Goal: Task Accomplishment & Management: Use online tool/utility

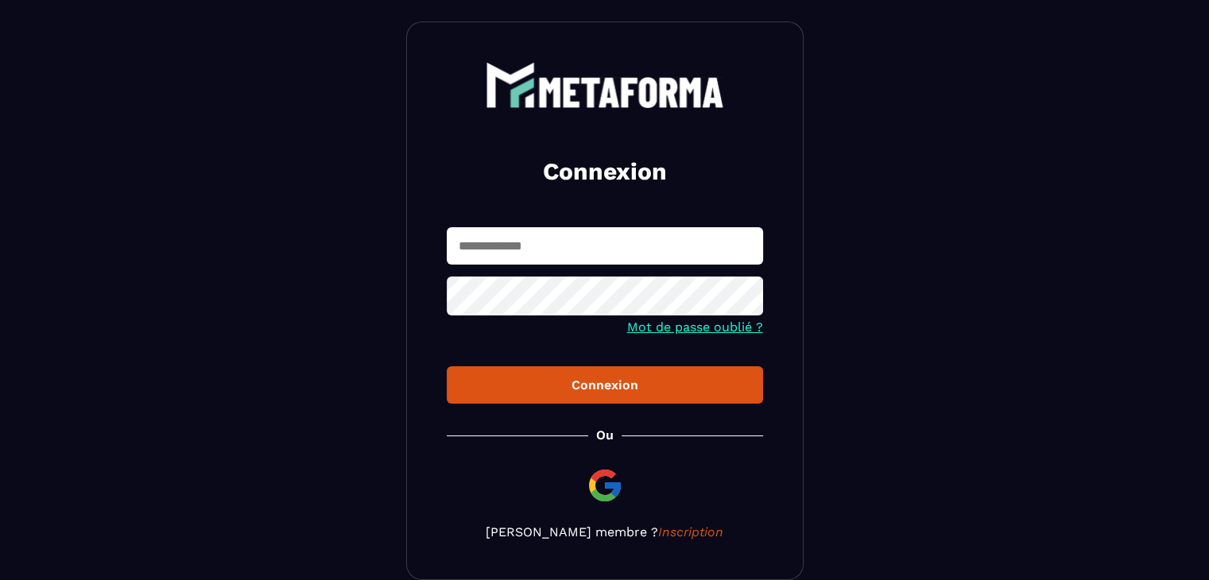
scroll to position [140, 0]
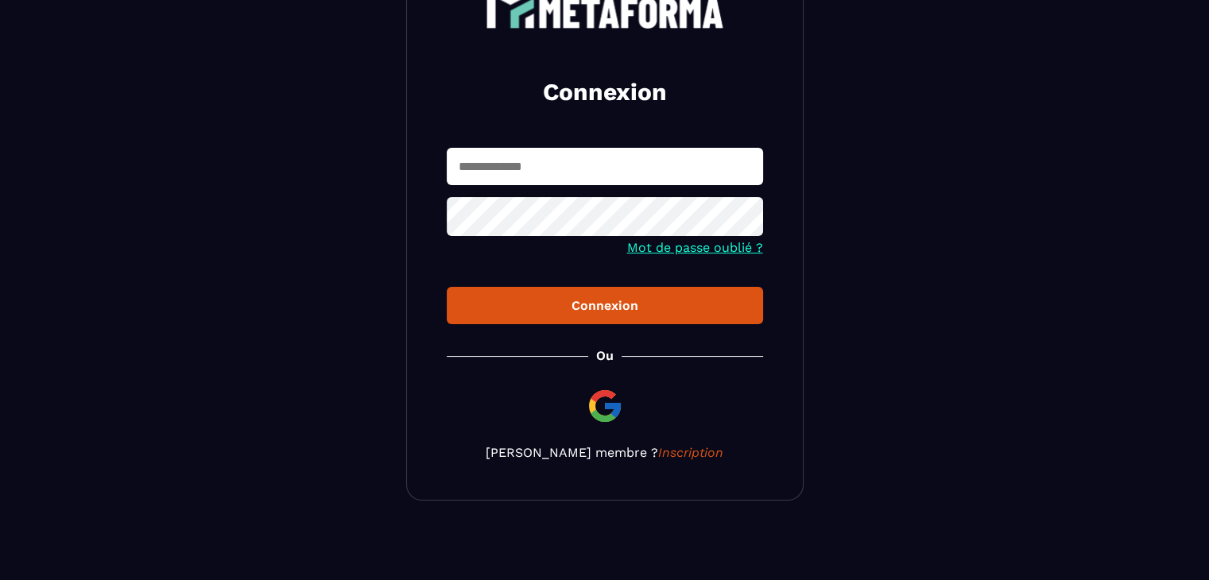
type input "**********"
click at [581, 303] on div "Connexion" at bounding box center [605, 305] width 291 height 15
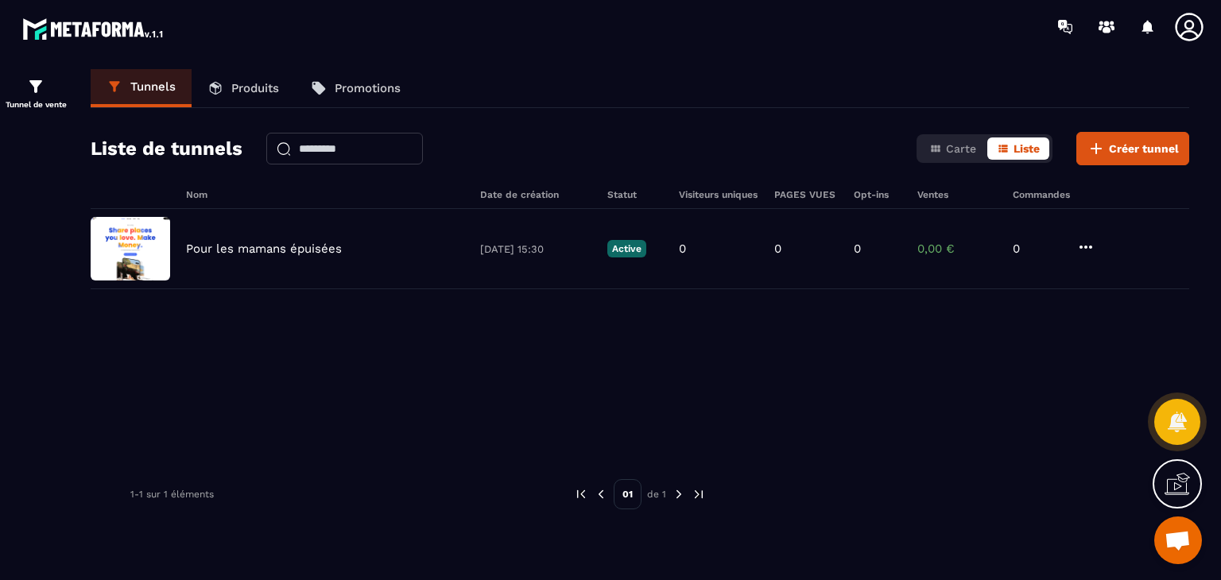
click at [134, 91] on p "Tunnels" at bounding box center [152, 87] width 45 height 14
click at [1112, 32] on icon at bounding box center [1106, 26] width 25 height 25
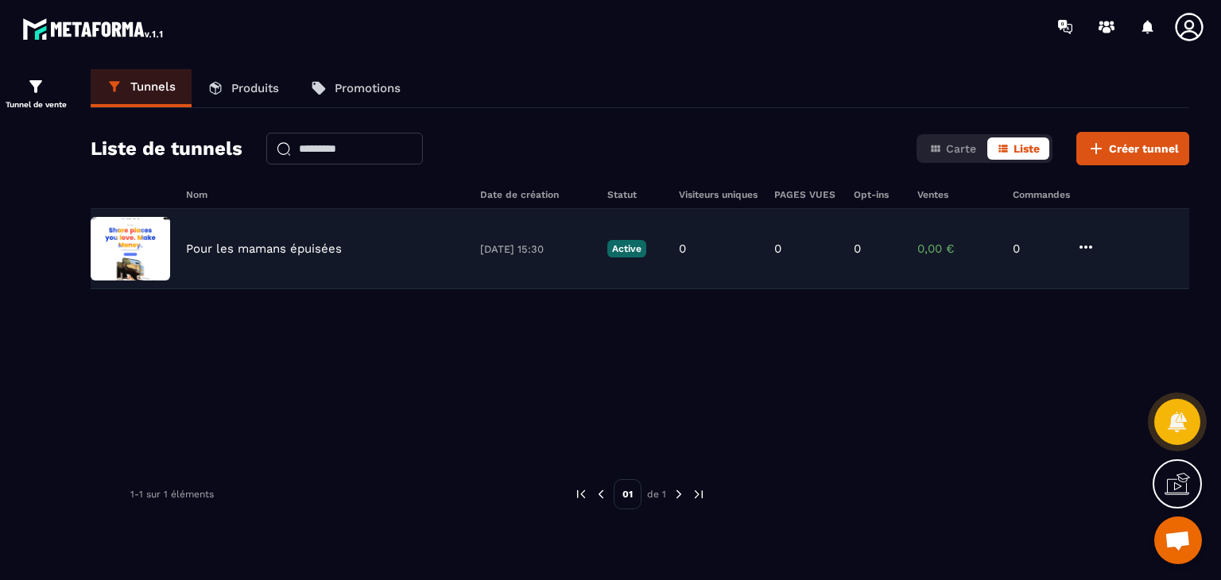
click at [145, 246] on img at bounding box center [131, 249] width 80 height 64
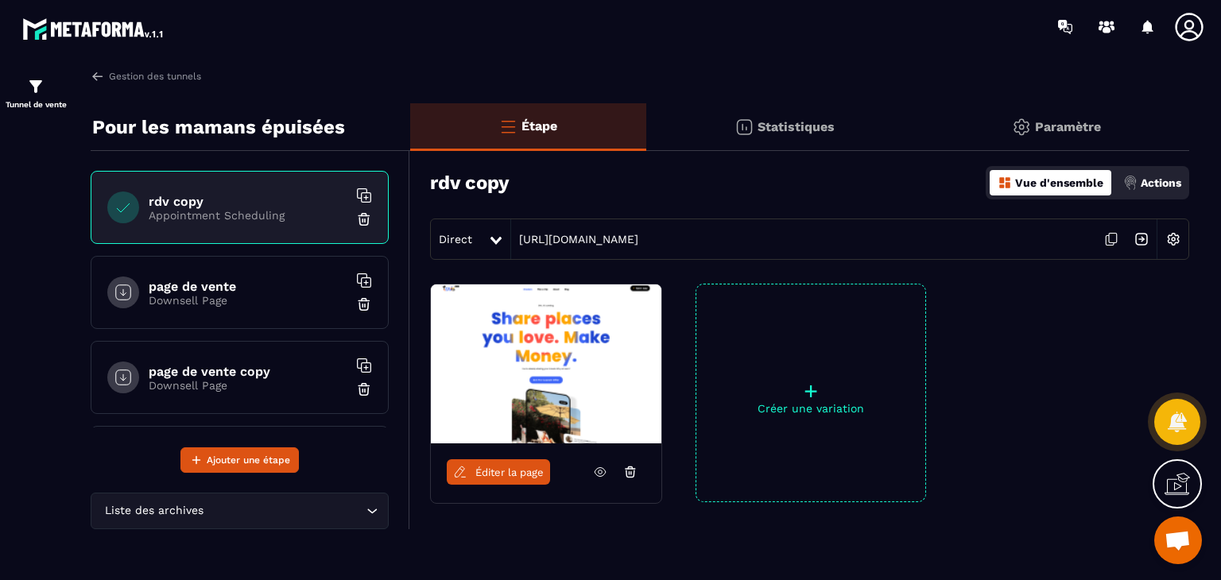
click at [237, 367] on h6 "page de vente copy" at bounding box center [248, 371] width 199 height 15
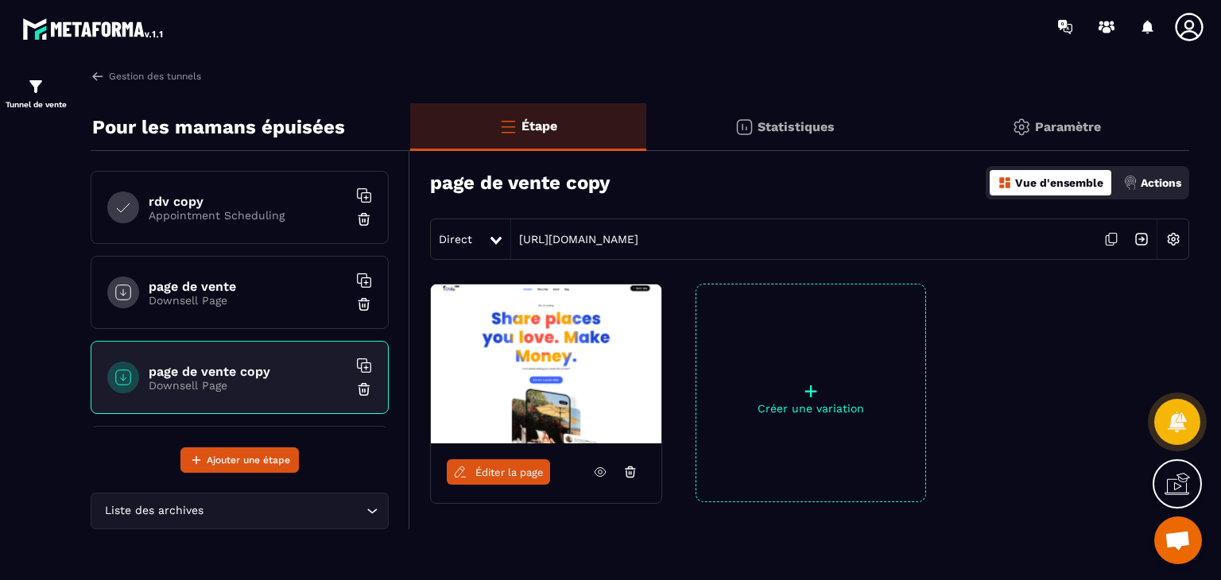
click at [238, 367] on h6 "page de vente copy" at bounding box center [248, 371] width 199 height 15
click at [189, 370] on h6 "page de vente copy" at bounding box center [248, 371] width 199 height 15
click at [191, 372] on h6 "page de vente copy" at bounding box center [248, 371] width 199 height 15
click at [231, 374] on h6 "page de vente copy" at bounding box center [248, 371] width 199 height 15
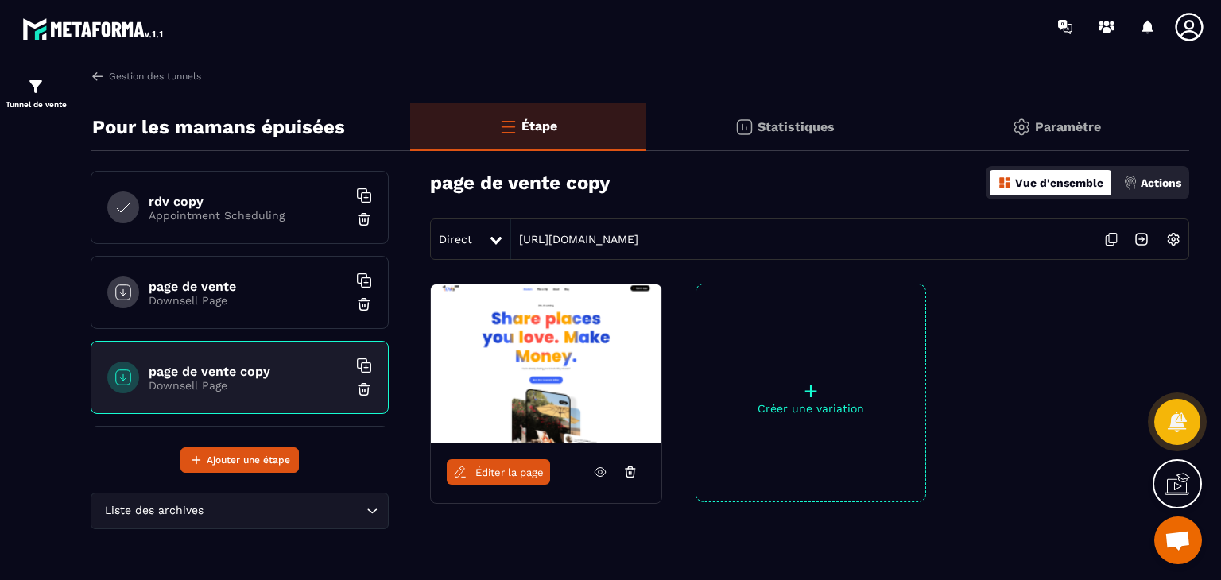
click at [232, 374] on h6 "page de vente copy" at bounding box center [248, 371] width 199 height 15
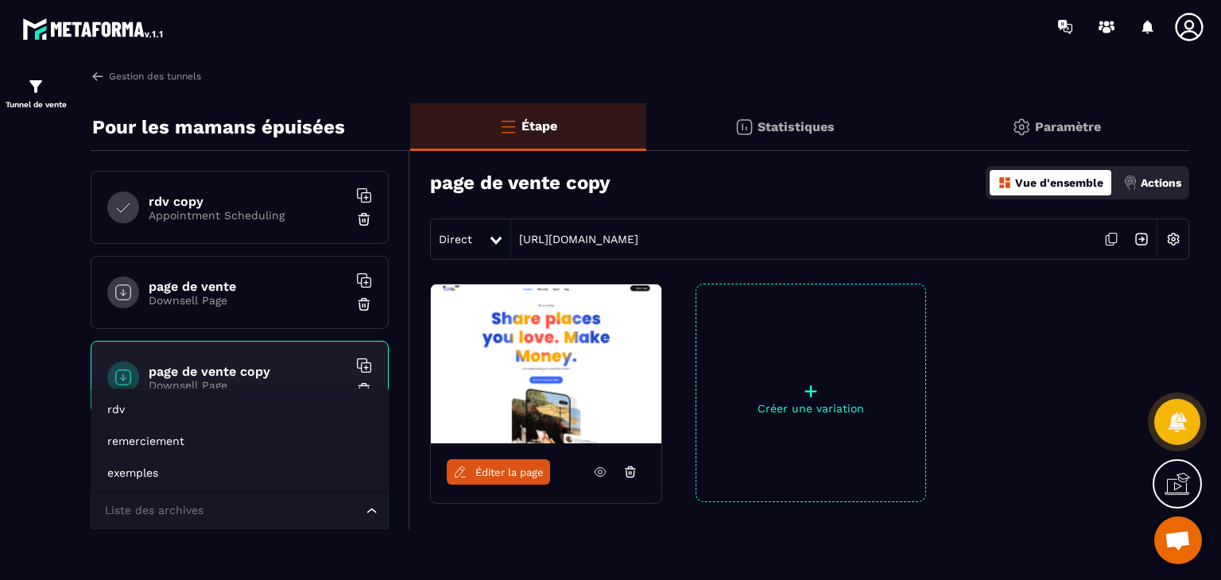
click at [300, 512] on input "Search for option" at bounding box center [232, 510] width 262 height 17
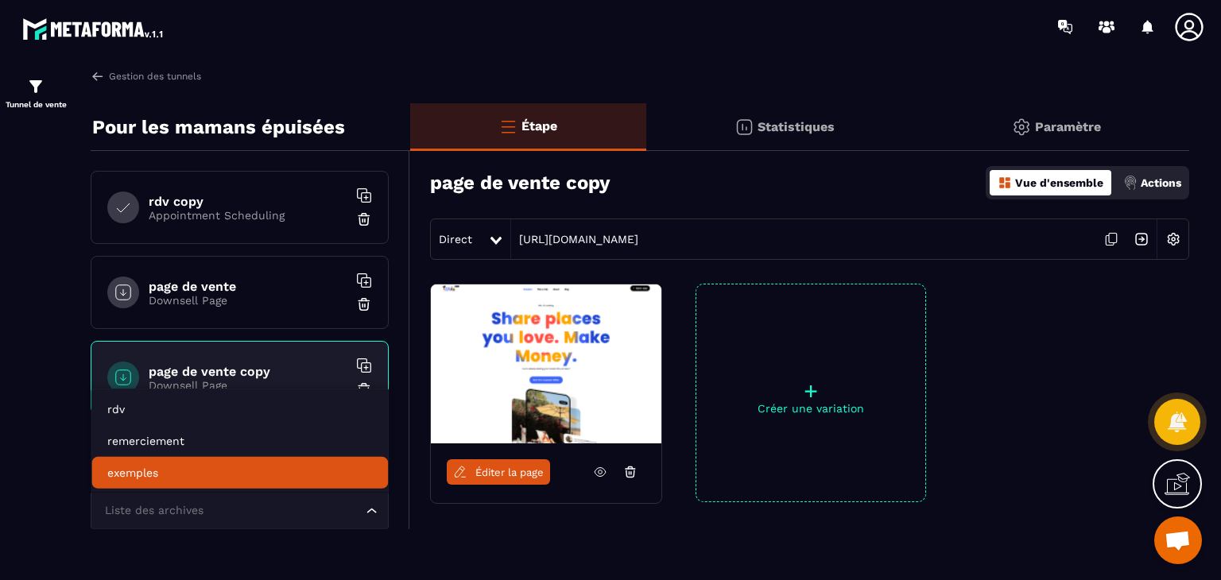
click at [162, 468] on p "exemples" at bounding box center [239, 473] width 265 height 16
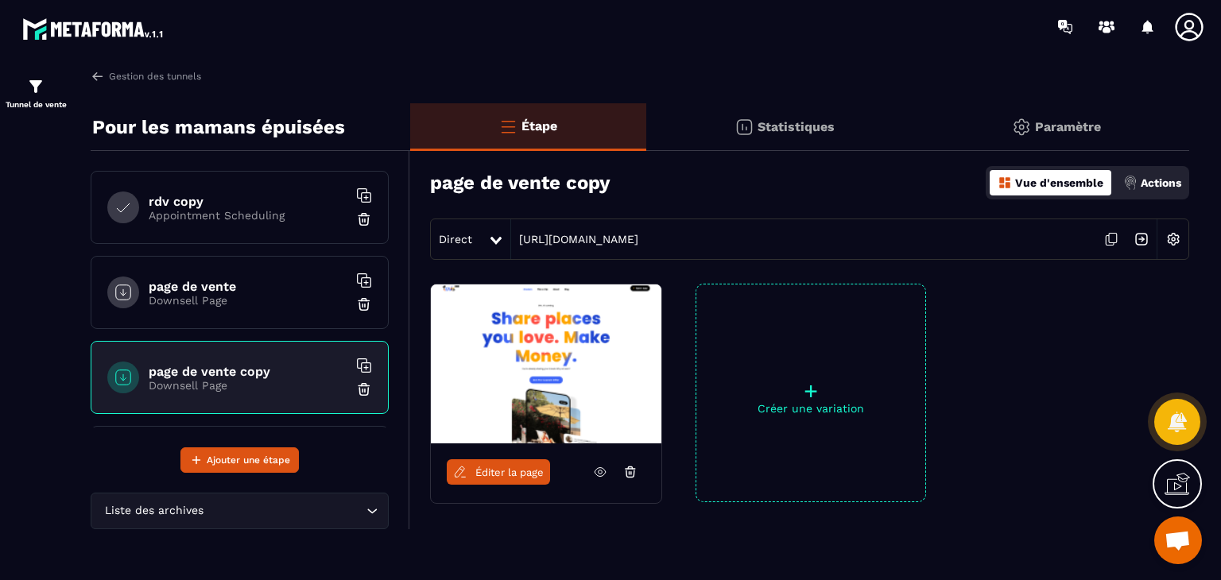
click at [972, 500] on div at bounding box center [1074, 393] width 231 height 219
